Goal: Transaction & Acquisition: Purchase product/service

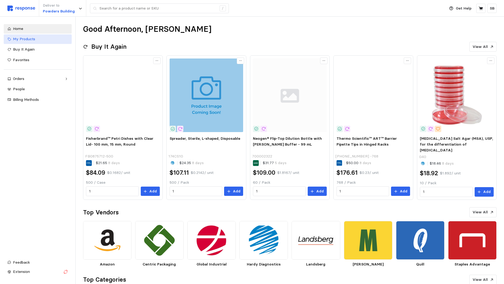
click at [24, 38] on span "My Products" at bounding box center [24, 38] width 22 height 5
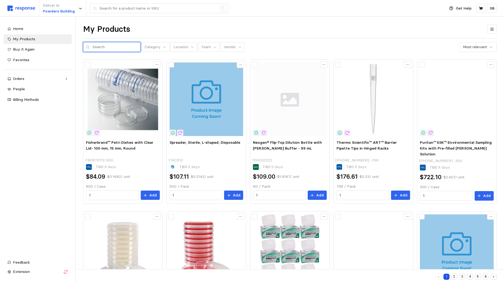
click at [98, 48] on input "text" at bounding box center [115, 47] width 45 height 10
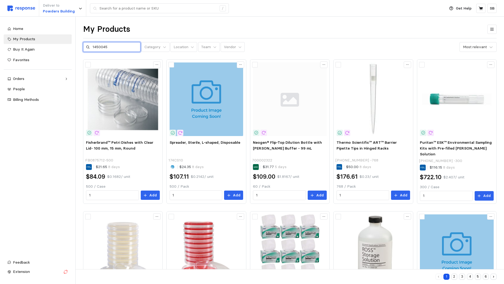
type input "1450045"
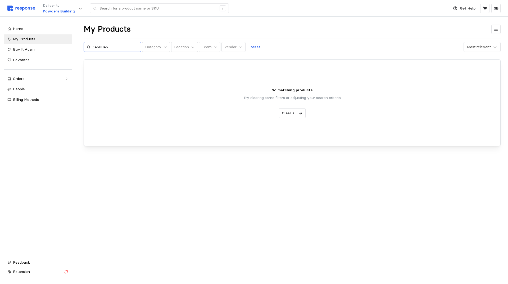
click at [88, 47] on icon at bounding box center [89, 47] width 4 height 4
click at [33, 40] on span "My Products" at bounding box center [24, 38] width 22 height 5
click at [35, 37] on div "My Products" at bounding box center [41, 39] width 56 height 6
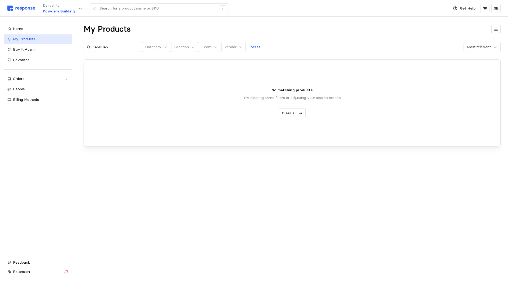
click at [35, 37] on div "My Products" at bounding box center [41, 39] width 56 height 6
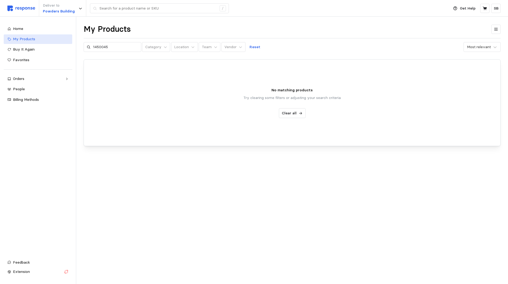
click at [35, 37] on div "My Products" at bounding box center [41, 39] width 56 height 6
drag, startPoint x: 107, startPoint y: 47, endPoint x: 79, endPoint y: 45, distance: 28.6
click at [79, 45] on div "Deliver to Powders Building / Get Help SB / Home My Products Buy It Again Favor…" at bounding box center [254, 142] width 508 height 284
click at [42, 40] on div "My Products" at bounding box center [41, 39] width 56 height 6
click at [22, 59] on span "Favorites" at bounding box center [21, 59] width 16 height 5
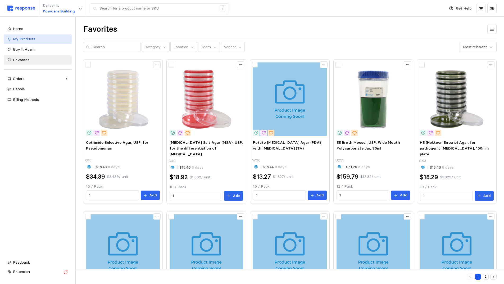
click at [21, 39] on span "My Products" at bounding box center [24, 38] width 22 height 5
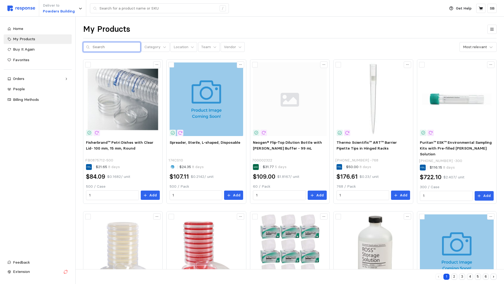
click at [116, 46] on input "text" at bounding box center [115, 47] width 45 height 10
type input "filter"
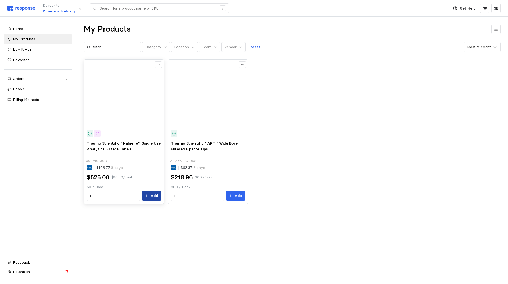
click at [152, 195] on p "Add" at bounding box center [154, 196] width 8 height 6
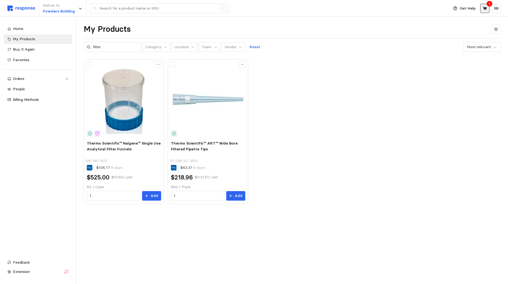
click at [484, 9] on icon at bounding box center [484, 8] width 4 height 4
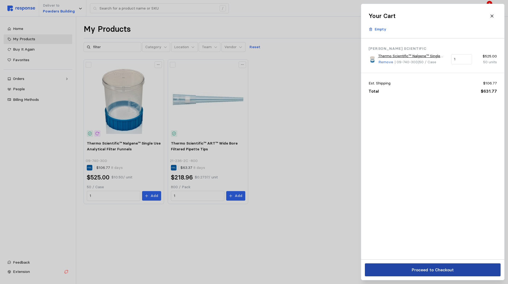
click at [427, 269] on p "Proceed to Checkout" at bounding box center [432, 269] width 42 height 7
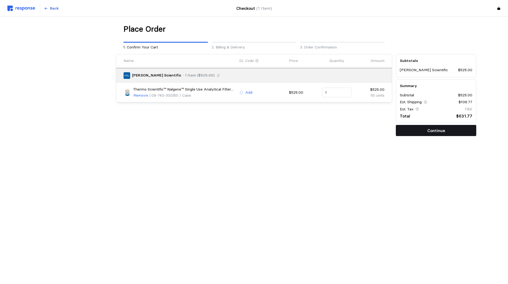
click at [417, 131] on button "Continue" at bounding box center [436, 130] width 80 height 11
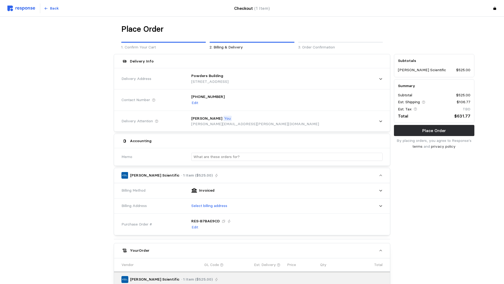
scroll to position [53, 0]
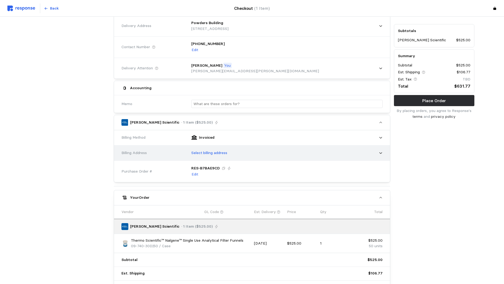
click at [249, 156] on div "Select billing address" at bounding box center [284, 152] width 195 height 13
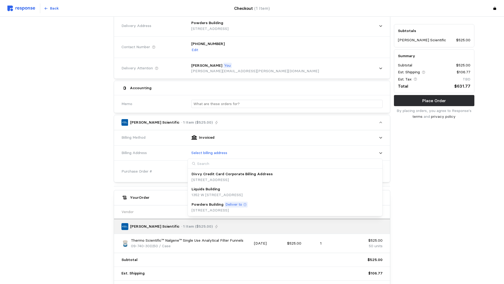
click at [237, 206] on p "Deliver to" at bounding box center [233, 205] width 17 height 6
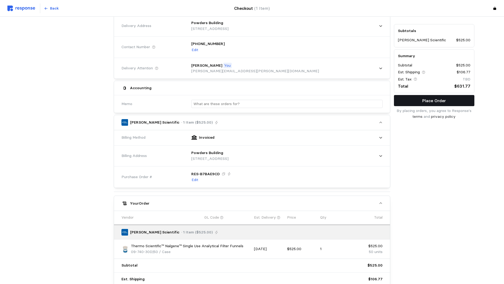
click at [431, 98] on p "Place Order" at bounding box center [434, 100] width 24 height 7
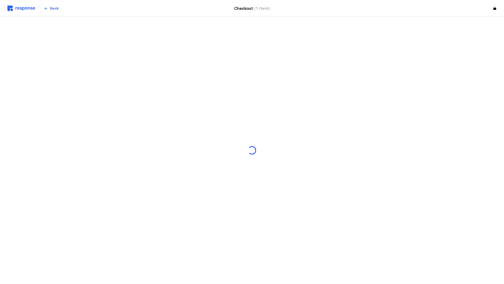
scroll to position [0, 0]
